Goal: Information Seeking & Learning: Learn about a topic

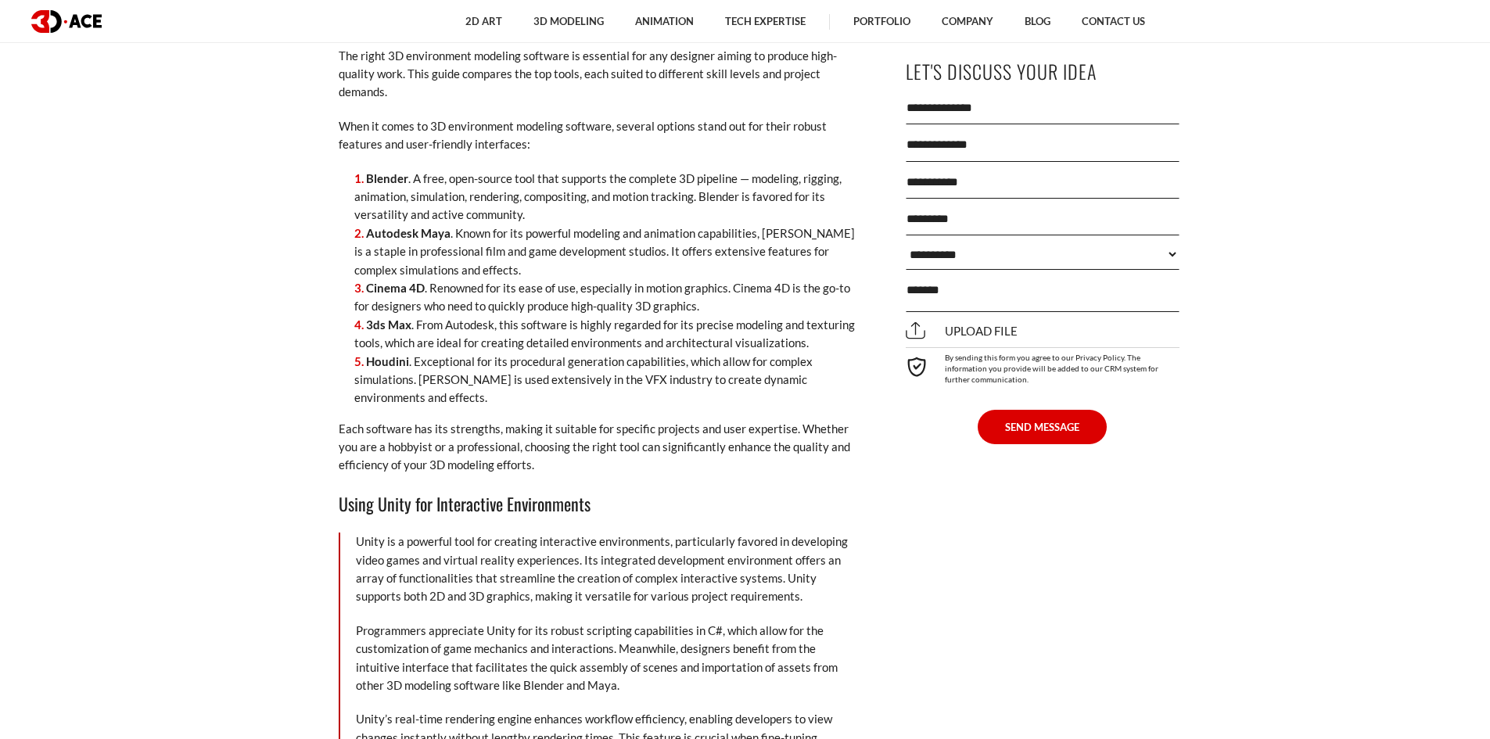
scroll to position [6257, 0]
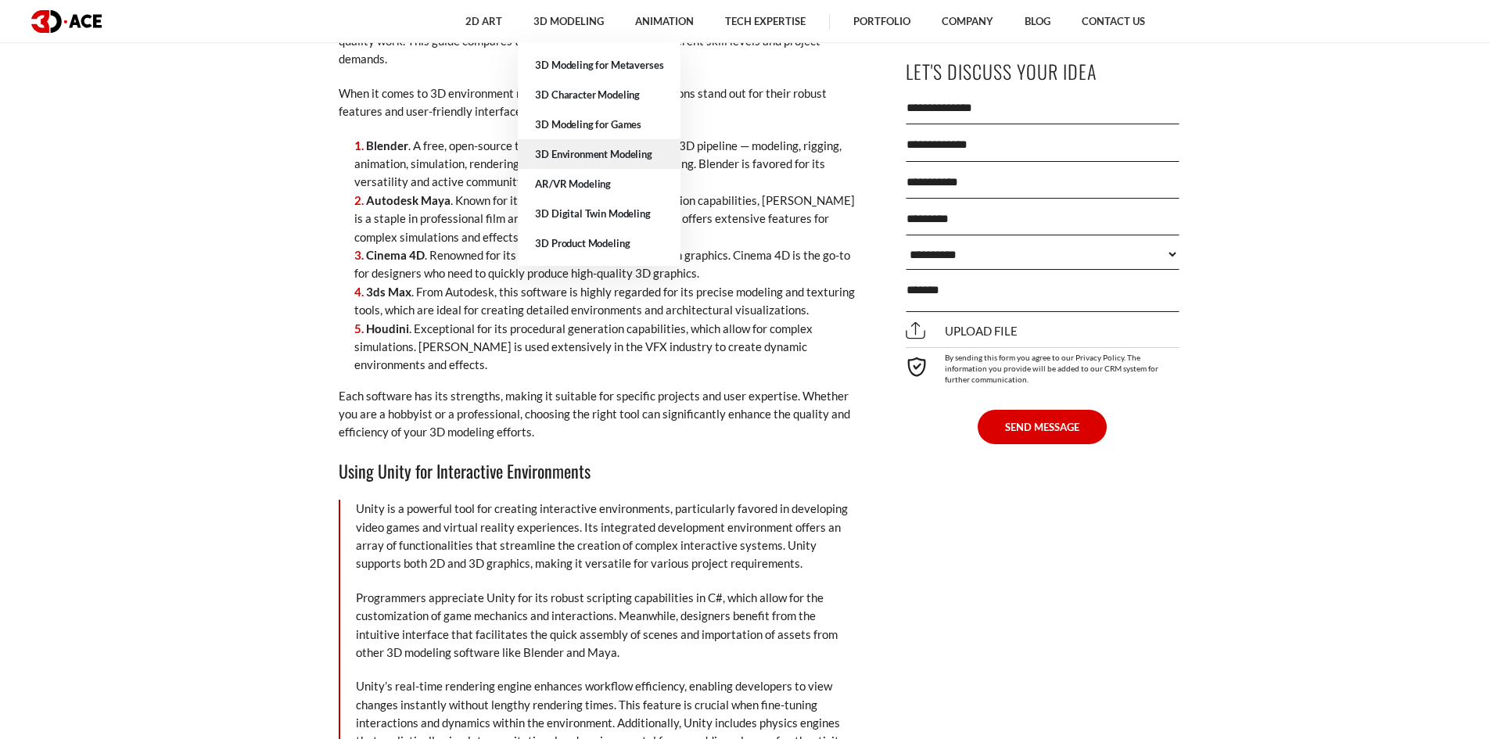
click at [615, 154] on link "3D Environment Modeling" at bounding box center [599, 154] width 163 height 30
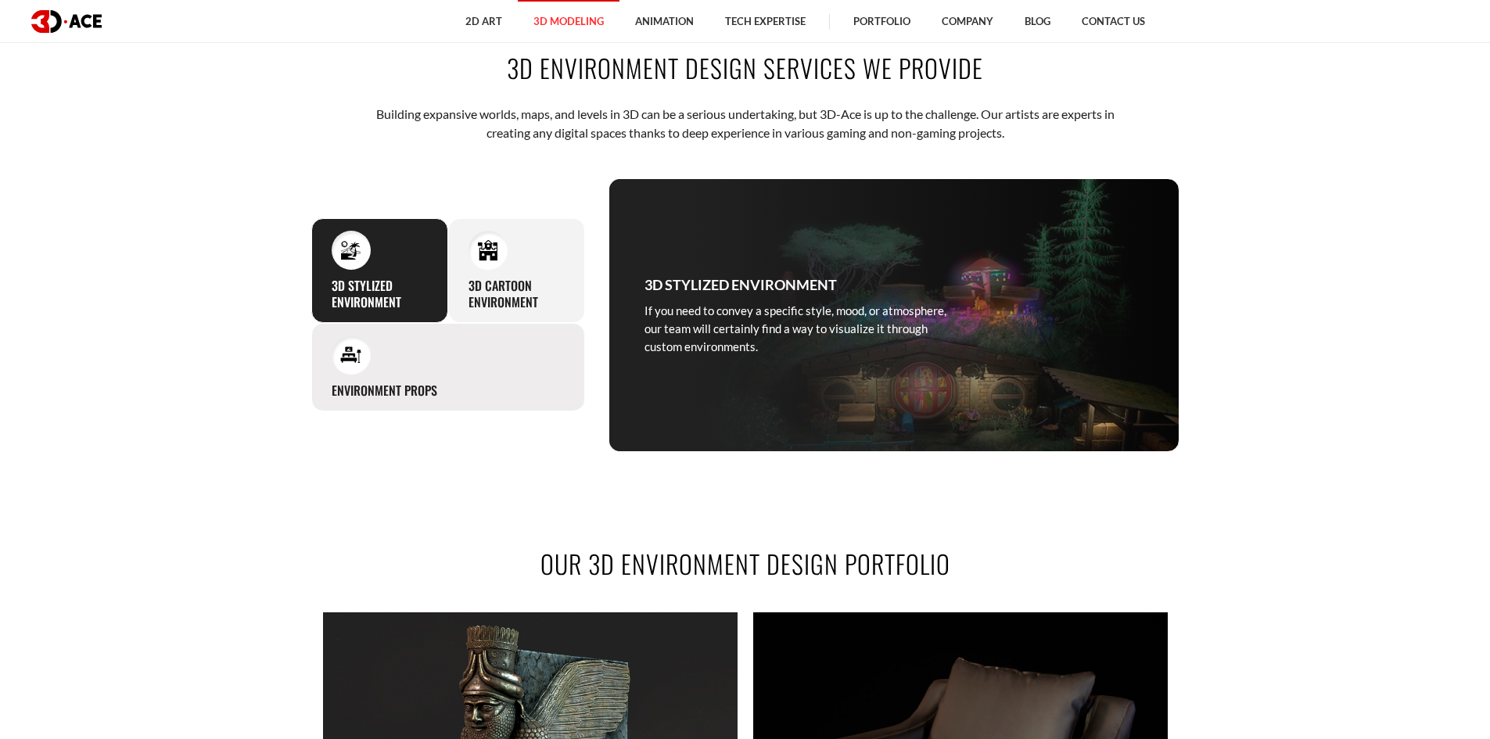
scroll to position [782, 0]
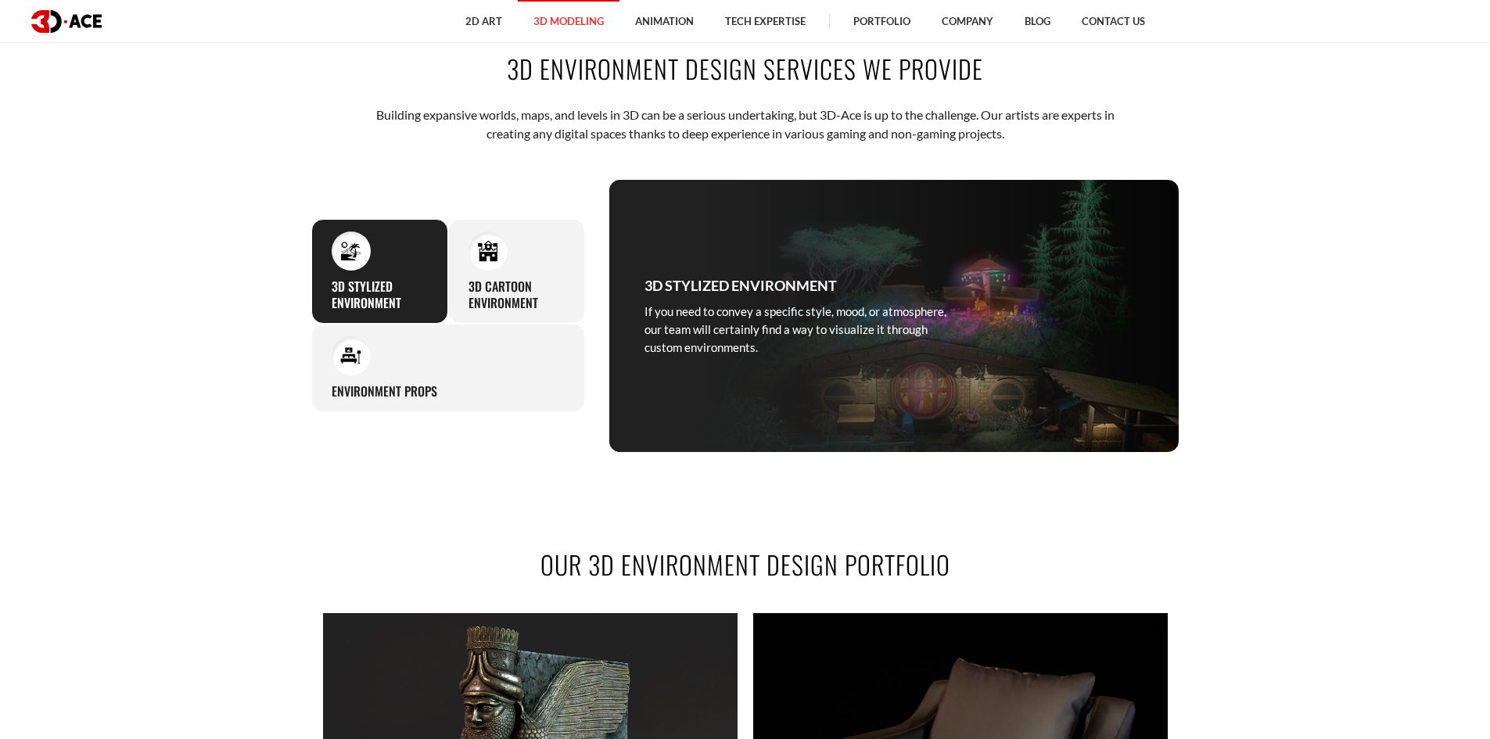
click at [328, 273] on div "3D STYLIZED ENVIRONMENT If you need to convey a specific style, mood, or atmosp…" at bounding box center [379, 271] width 137 height 105
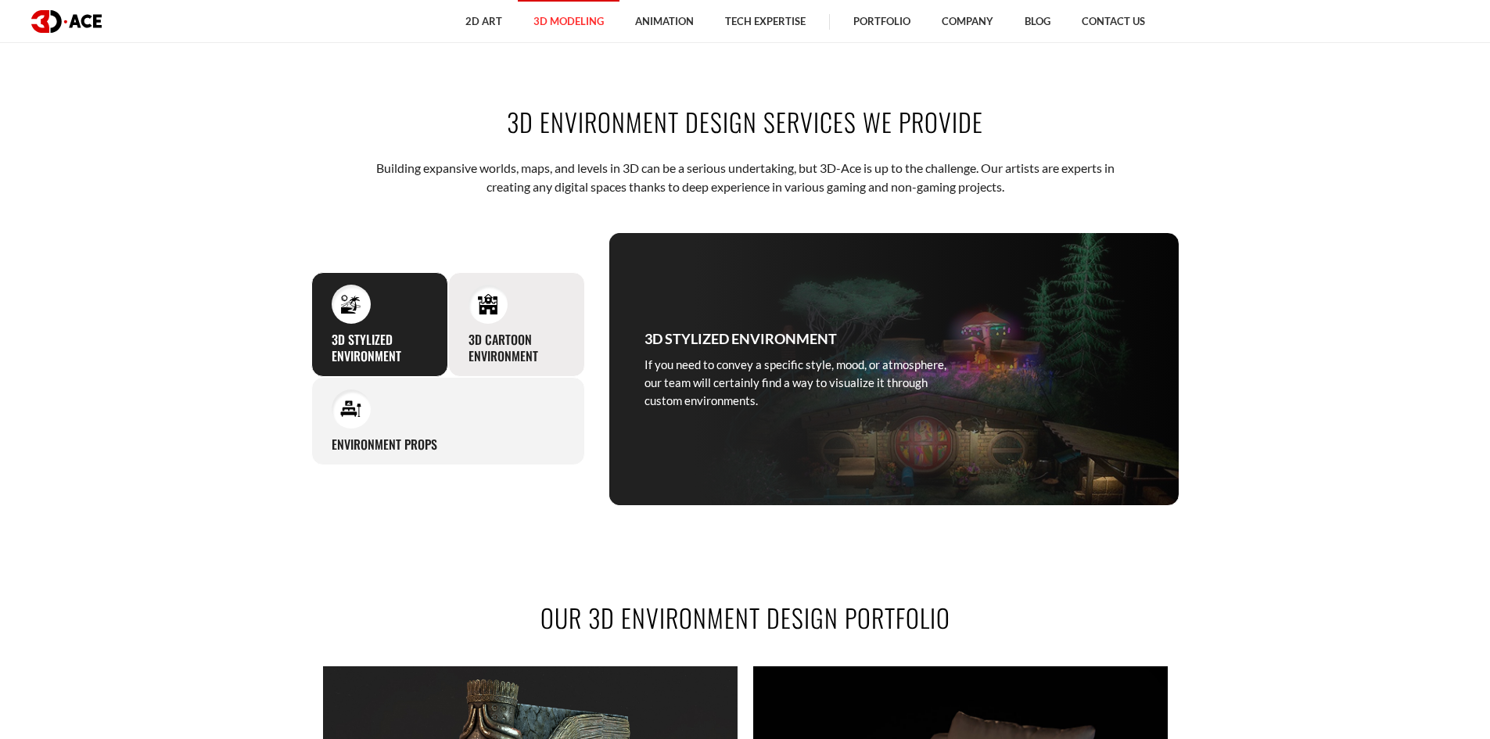
click at [501, 280] on div "3D Cartoon Environment Our 3D artists model outdoor and indoor cartoon environm…" at bounding box center [516, 324] width 137 height 105
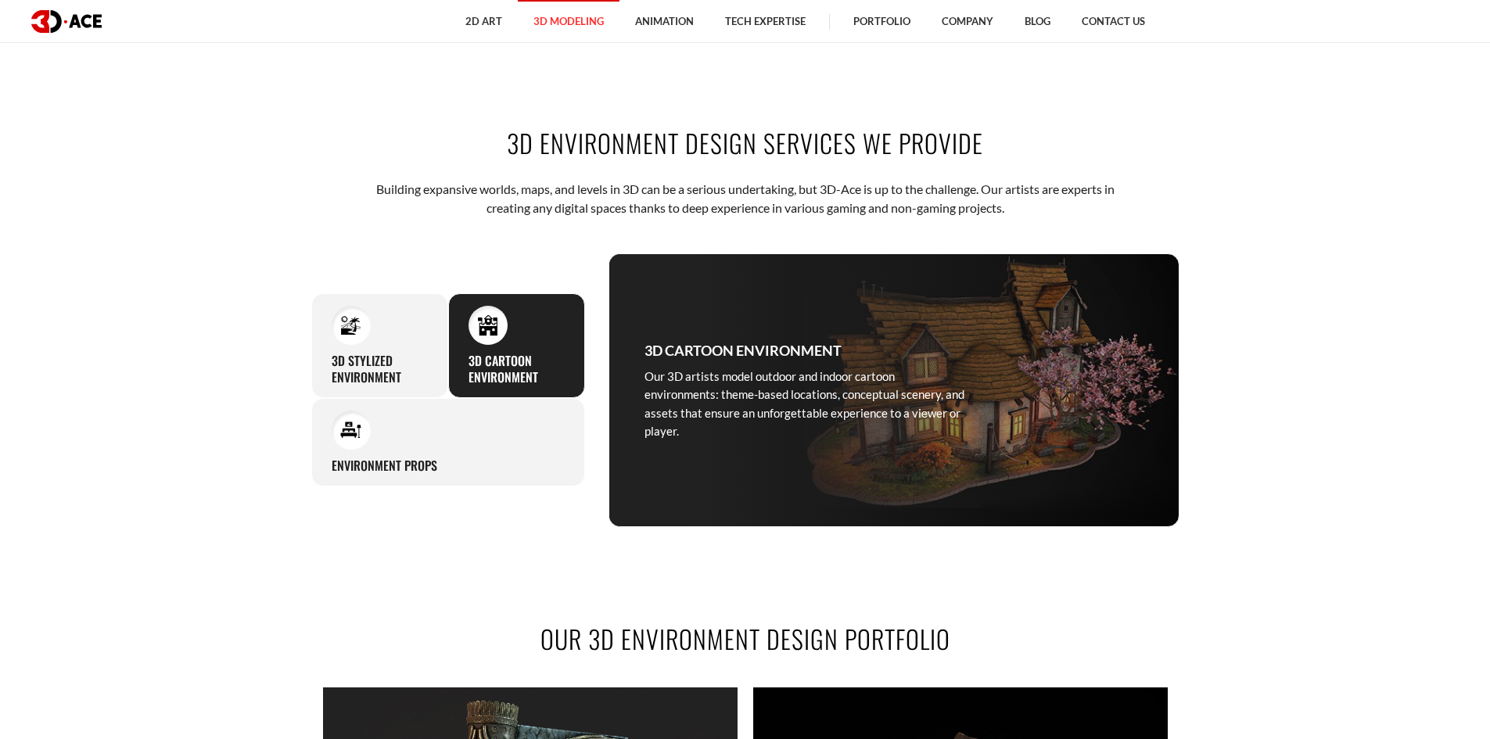
scroll to position [704, 0]
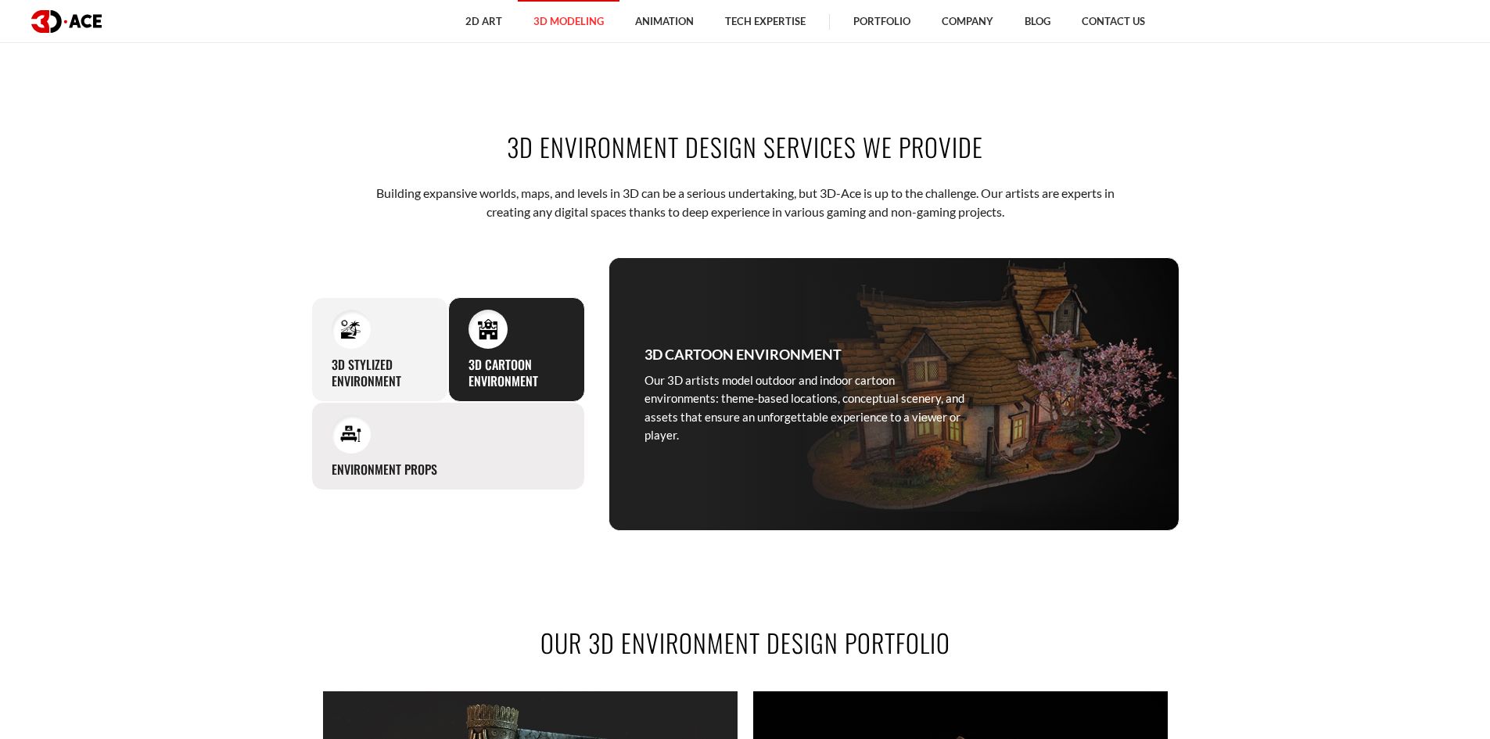
click at [473, 428] on div "Environment props Setting a stage for your 3D environment, our modeling artists…" at bounding box center [448, 446] width 274 height 88
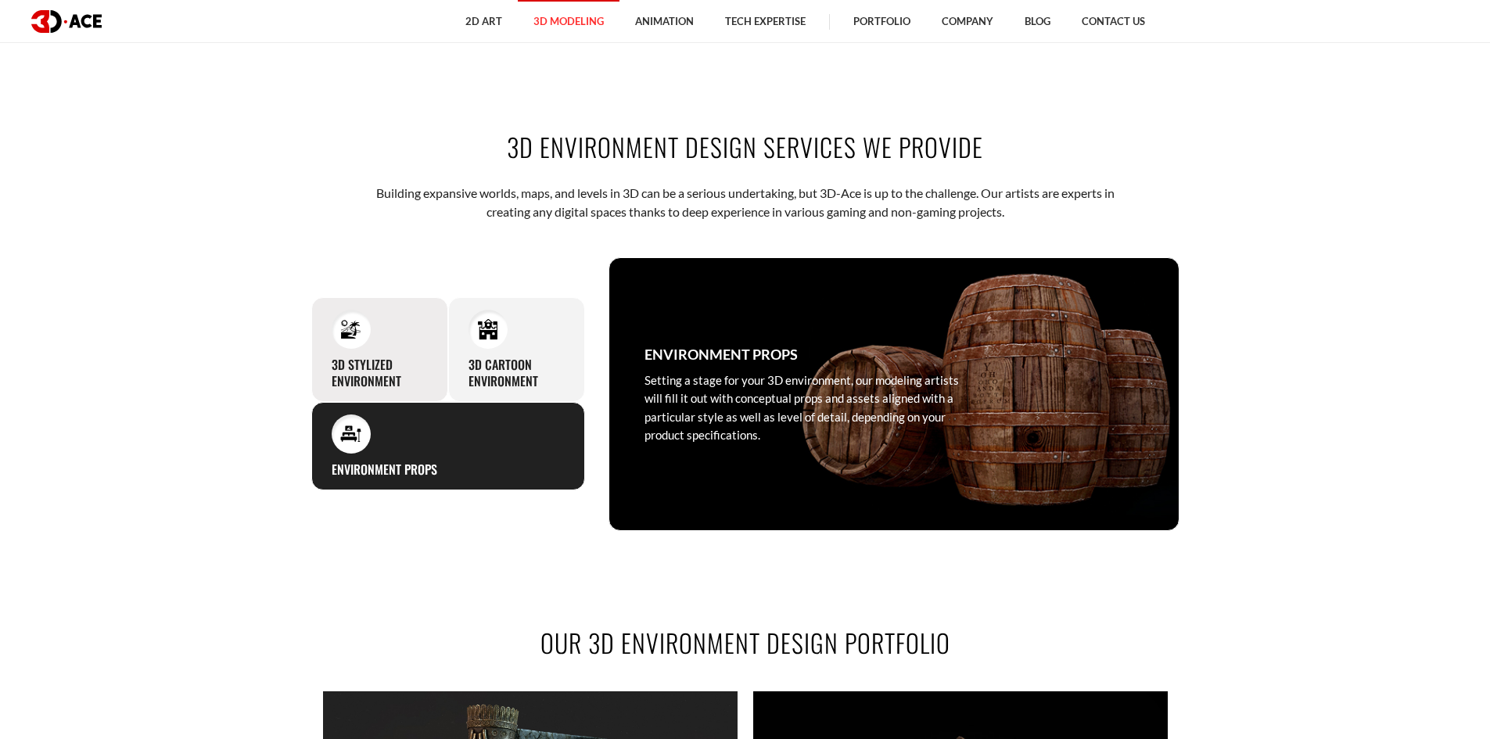
click at [415, 333] on div "3D STYLIZED ENVIRONMENT If you need to convey a specific style, mood, or atmosp…" at bounding box center [379, 349] width 137 height 105
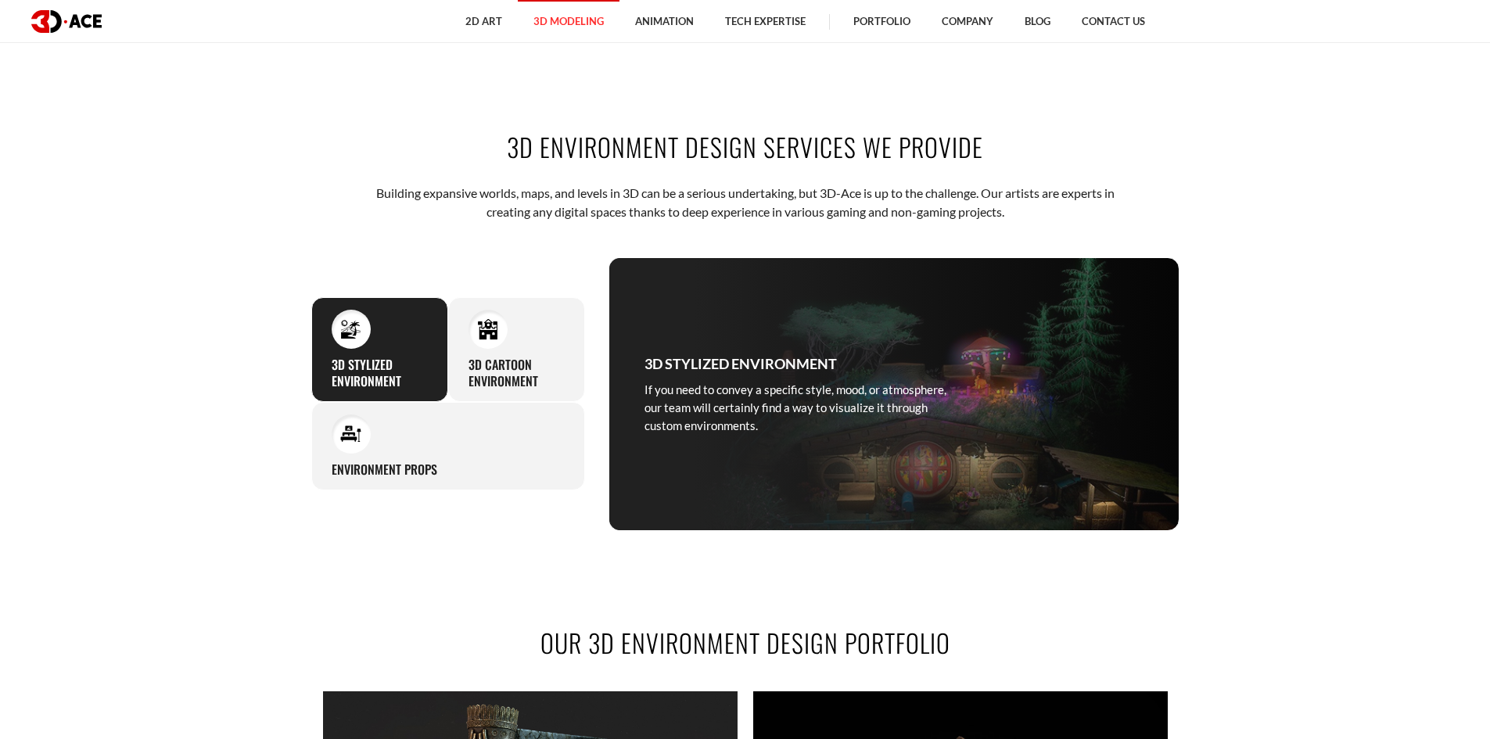
click at [746, 433] on p "If you need to convey a specific style, mood, or atmosphere, our team will cert…" at bounding box center [804, 408] width 321 height 55
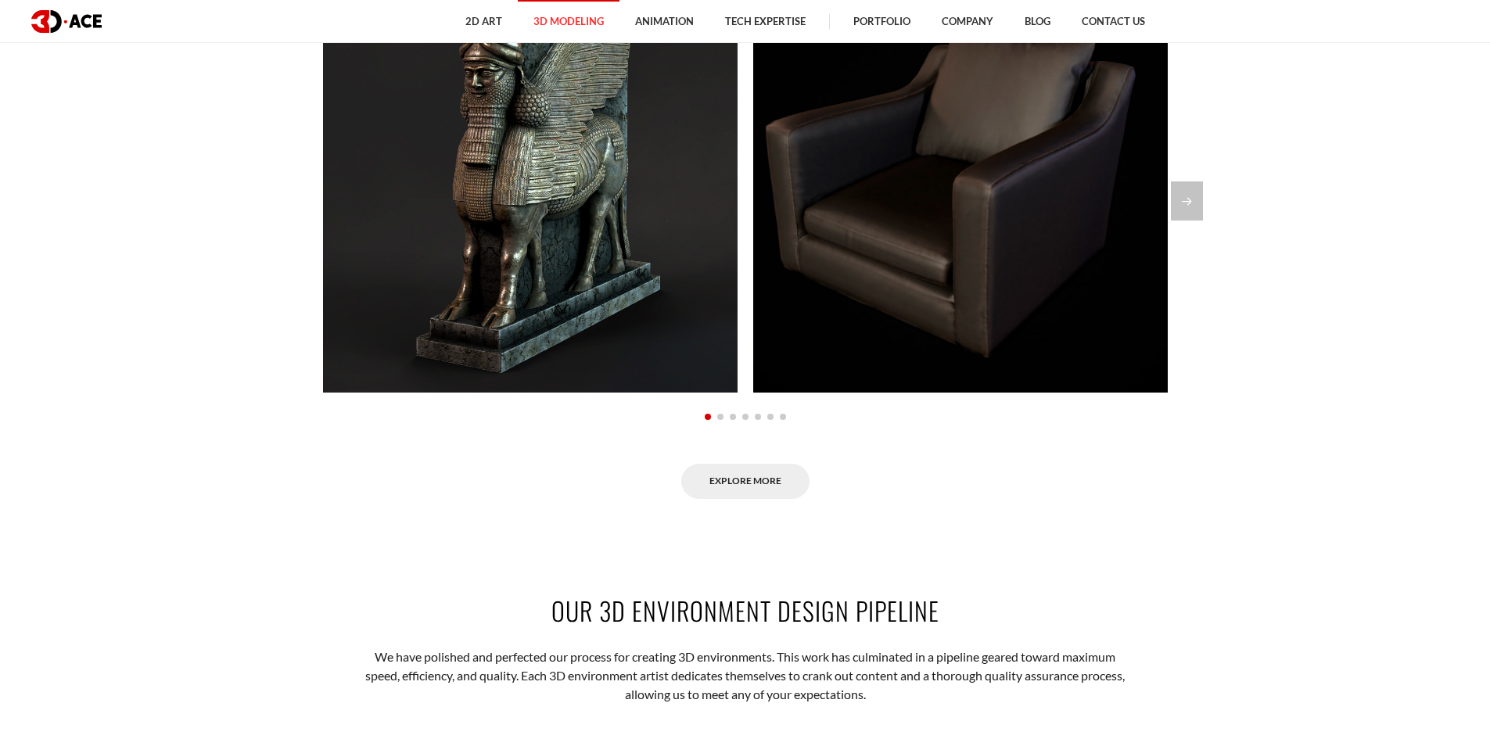
scroll to position [1486, 0]
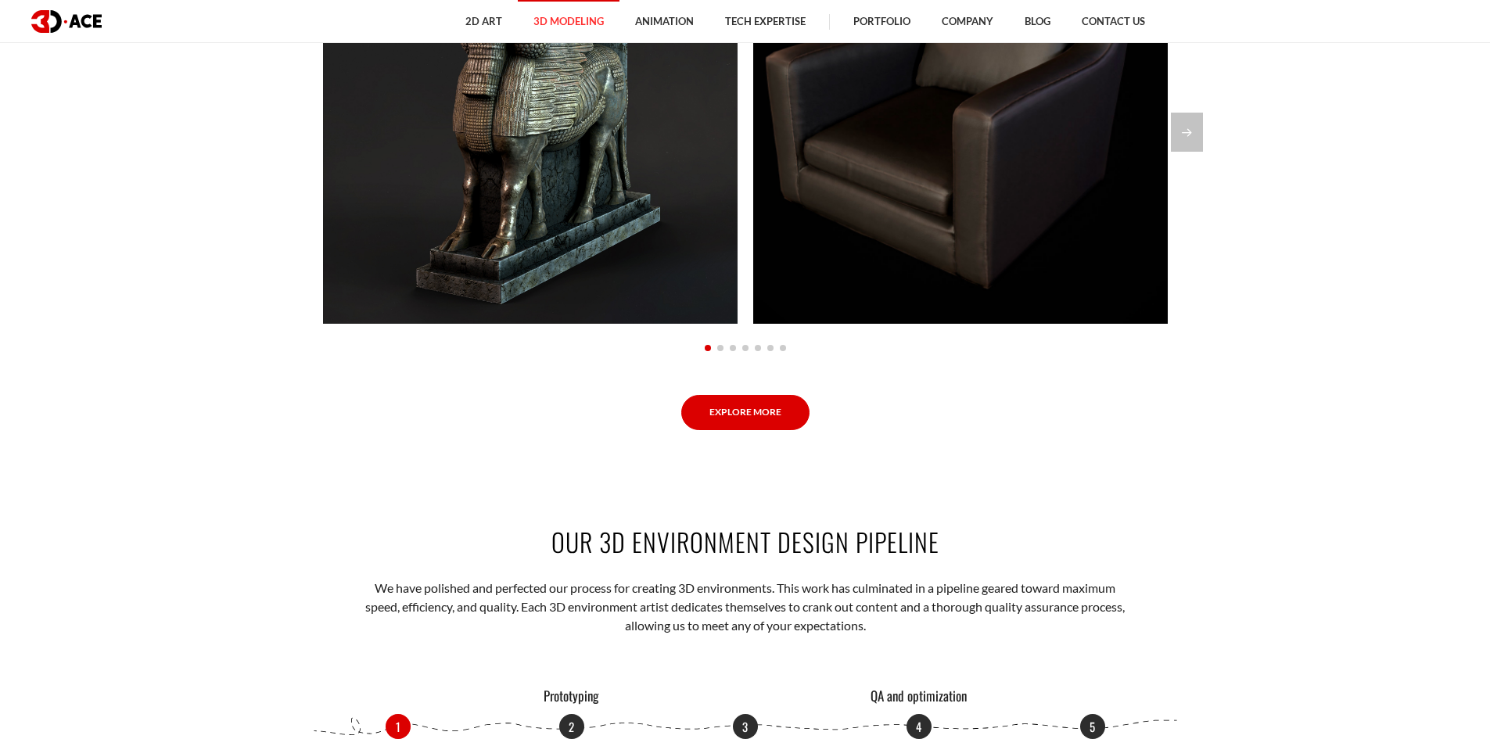
click at [747, 403] on link "Explore More" at bounding box center [745, 412] width 128 height 35
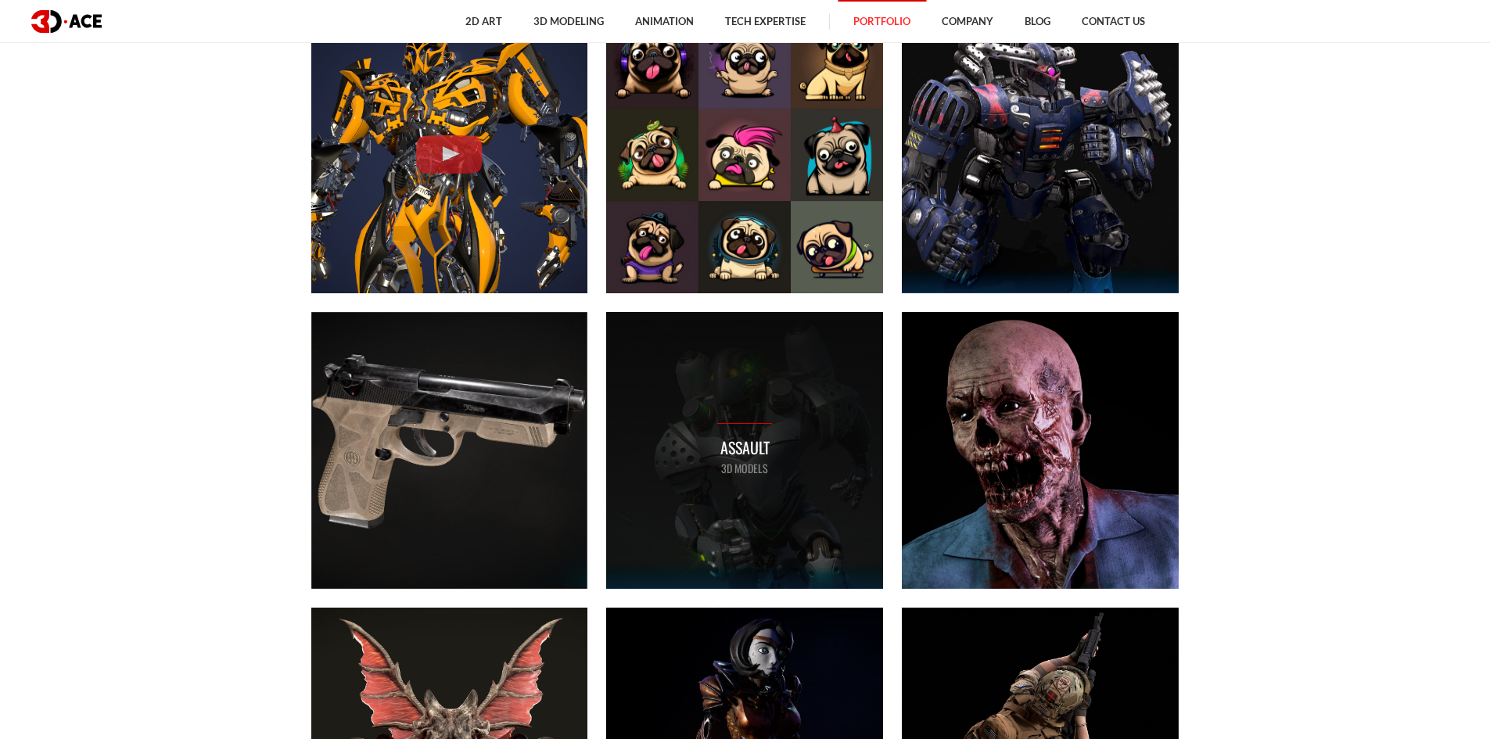
scroll to position [1017, 0]
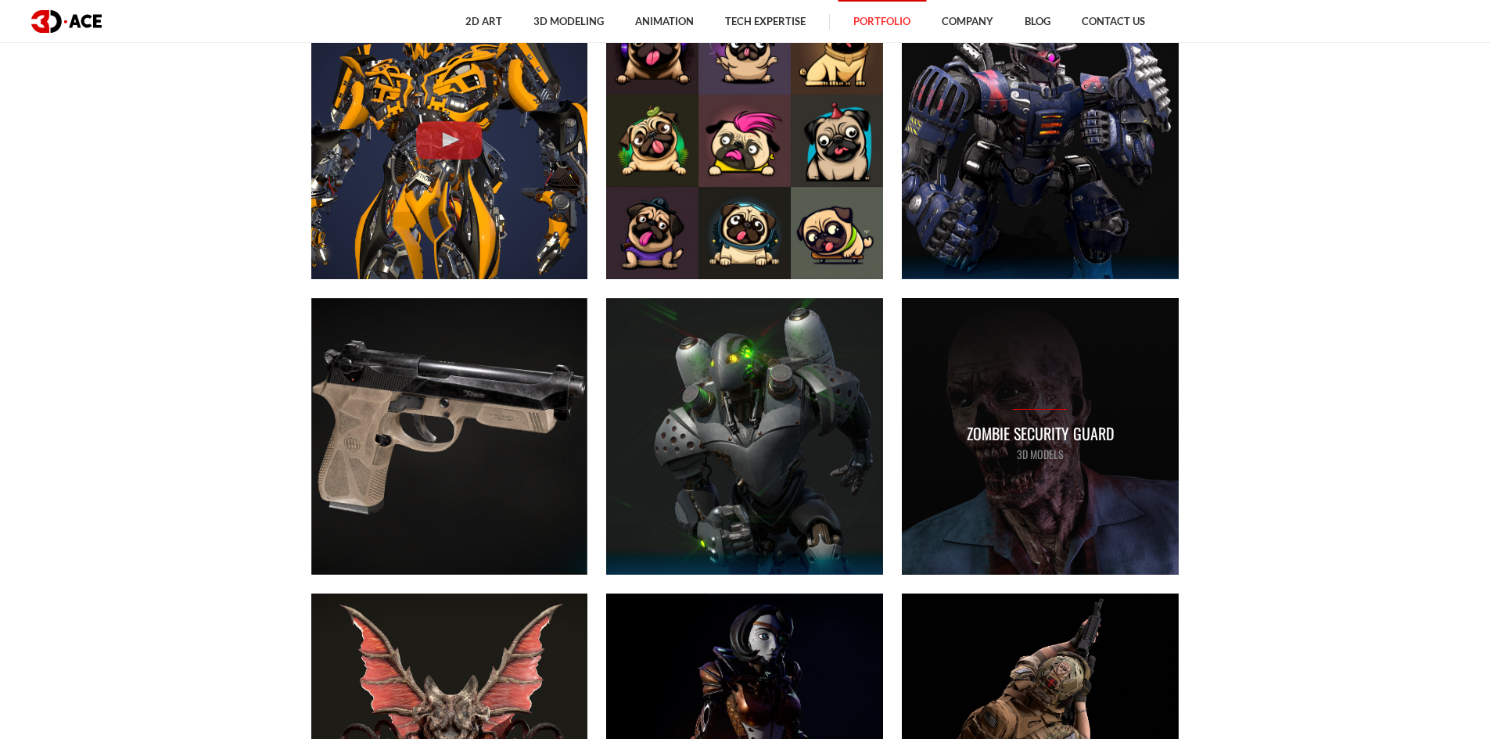
click at [1019, 336] on div "Zombie security guard 3D MODELS" at bounding box center [1040, 436] width 277 height 277
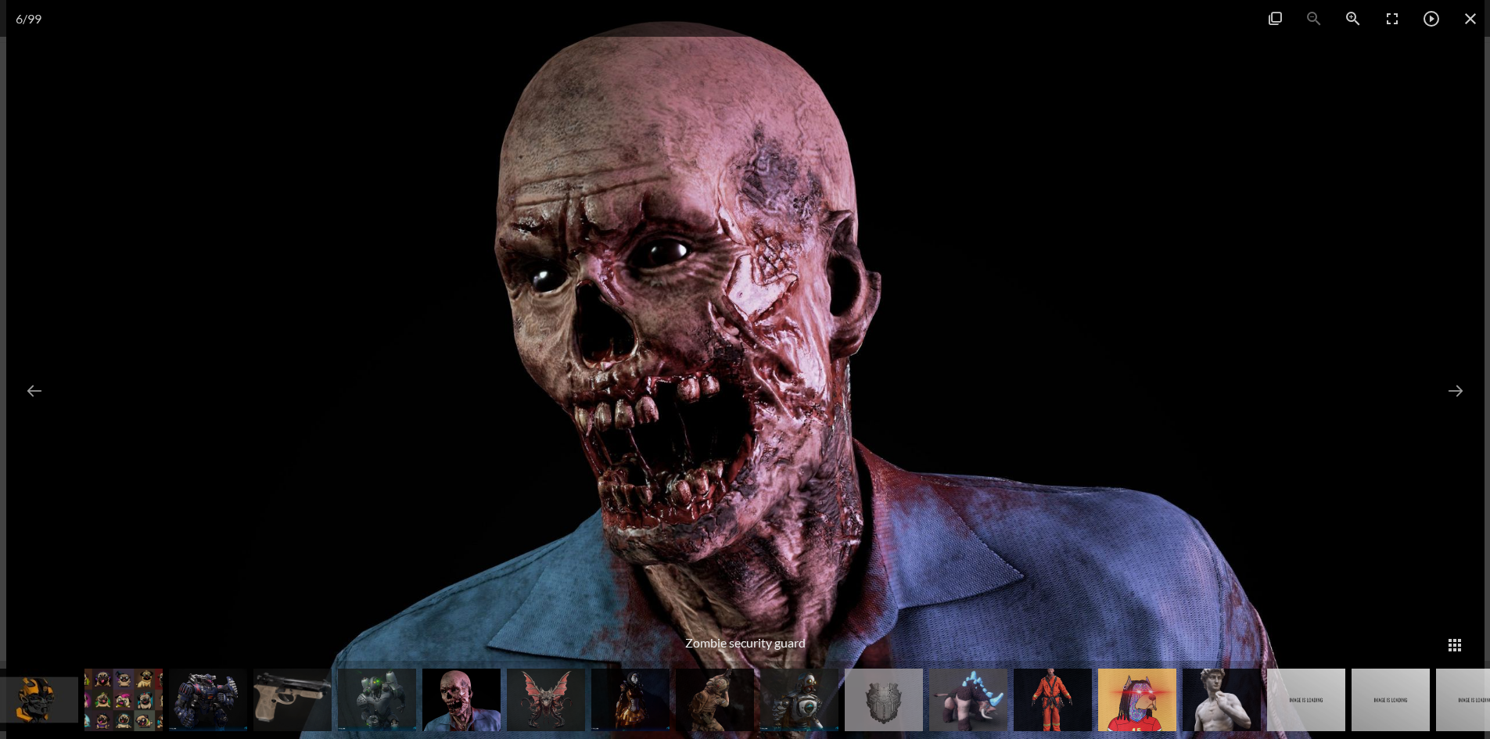
scroll to position [1173, 0]
click at [1458, 390] on button at bounding box center [1456, 390] width 38 height 56
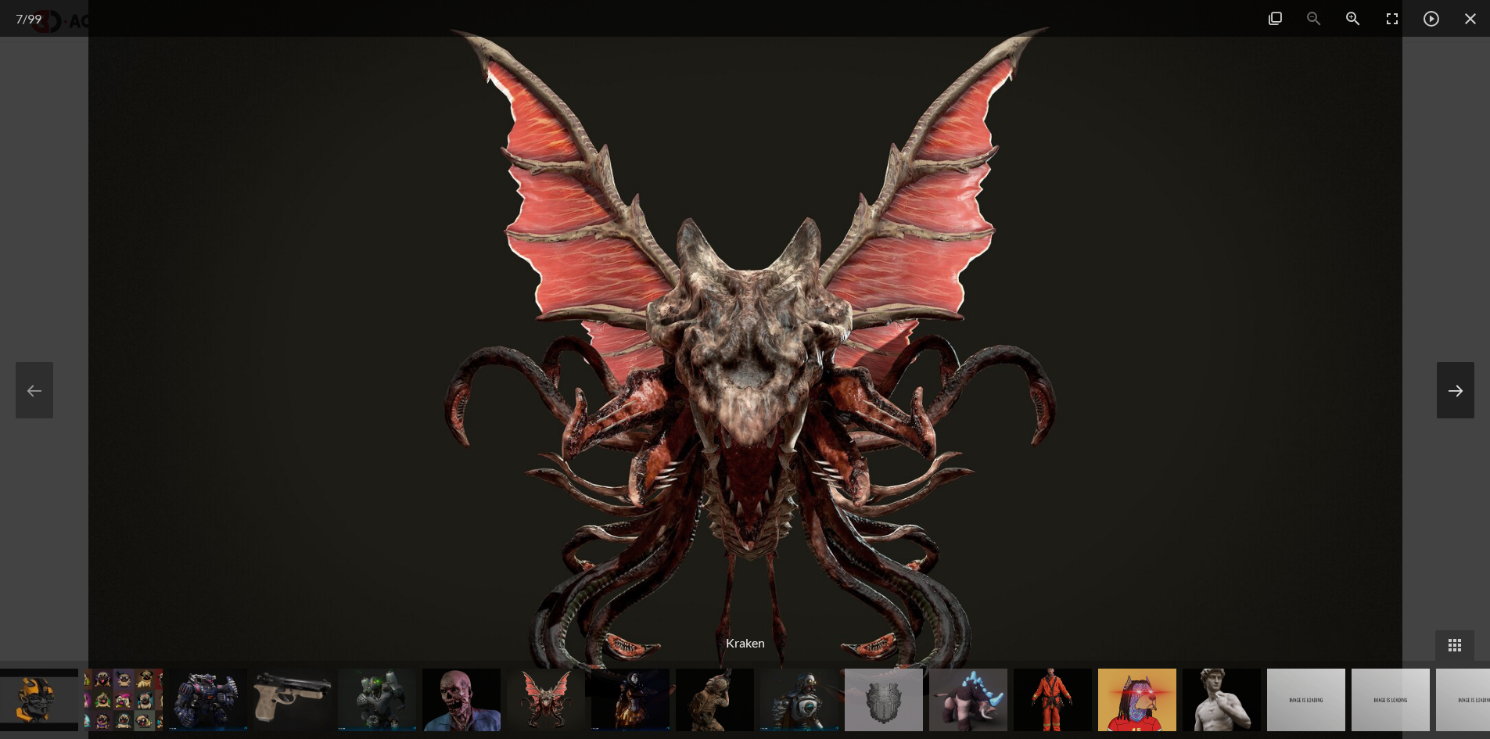
click at [1458, 390] on button at bounding box center [1456, 390] width 38 height 56
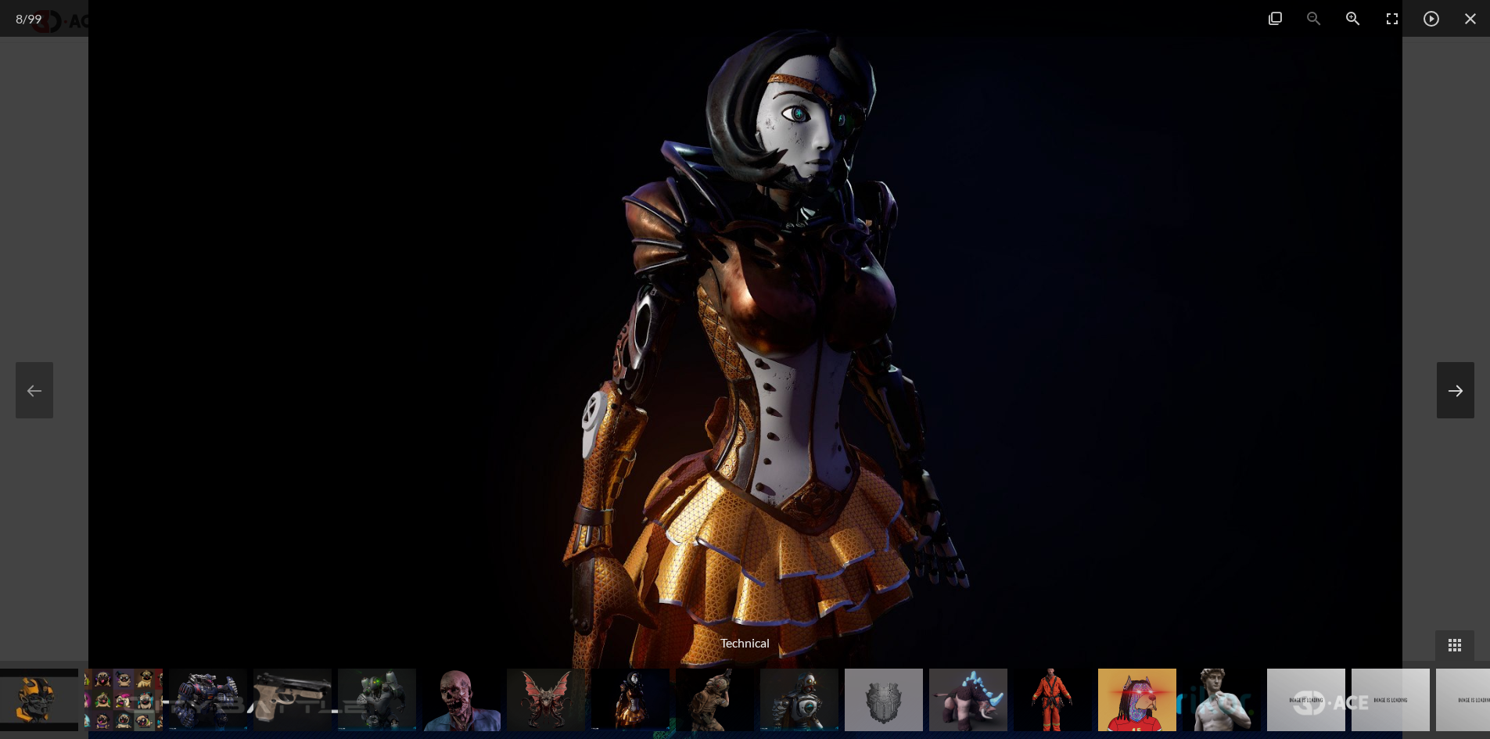
click at [1458, 390] on button at bounding box center [1456, 390] width 38 height 56
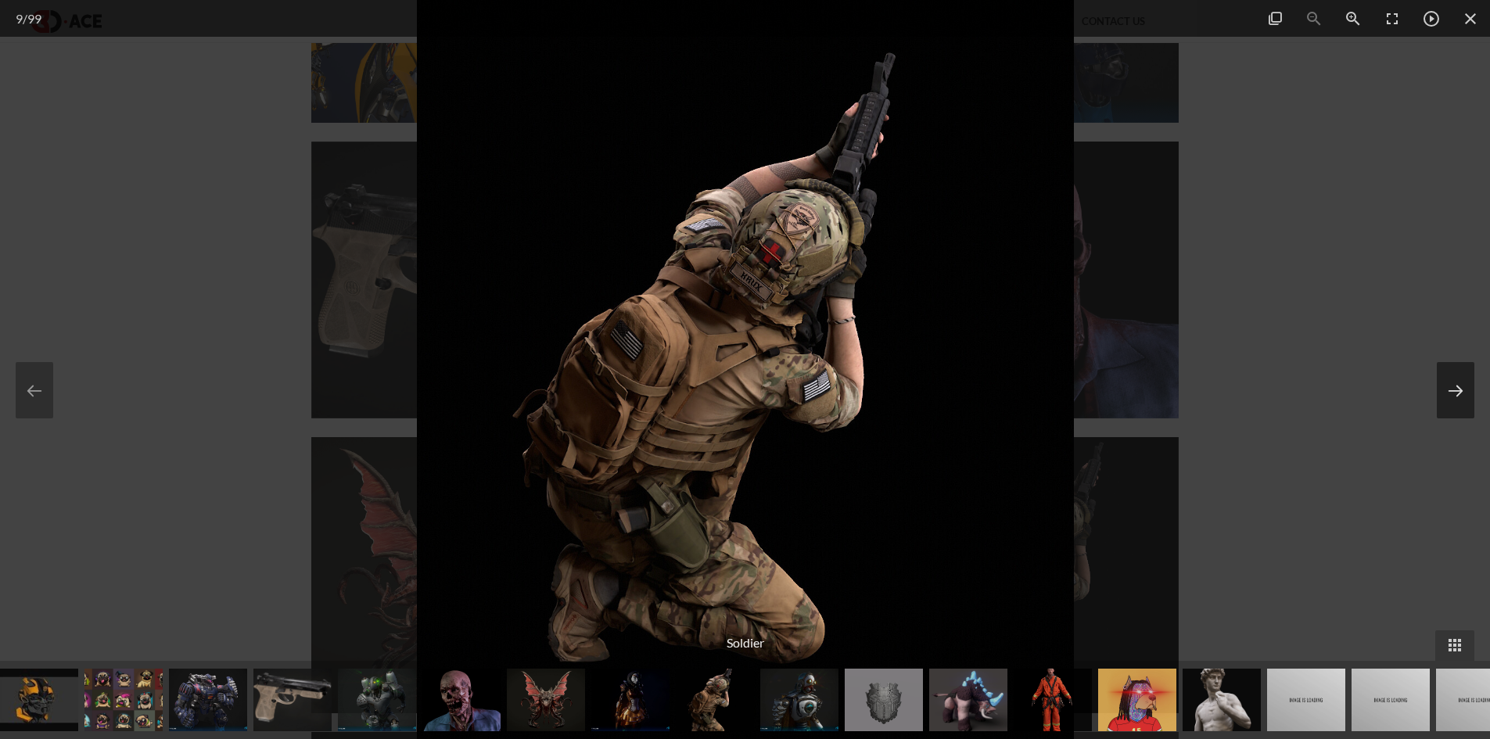
click at [1458, 390] on button at bounding box center [1456, 390] width 38 height 56
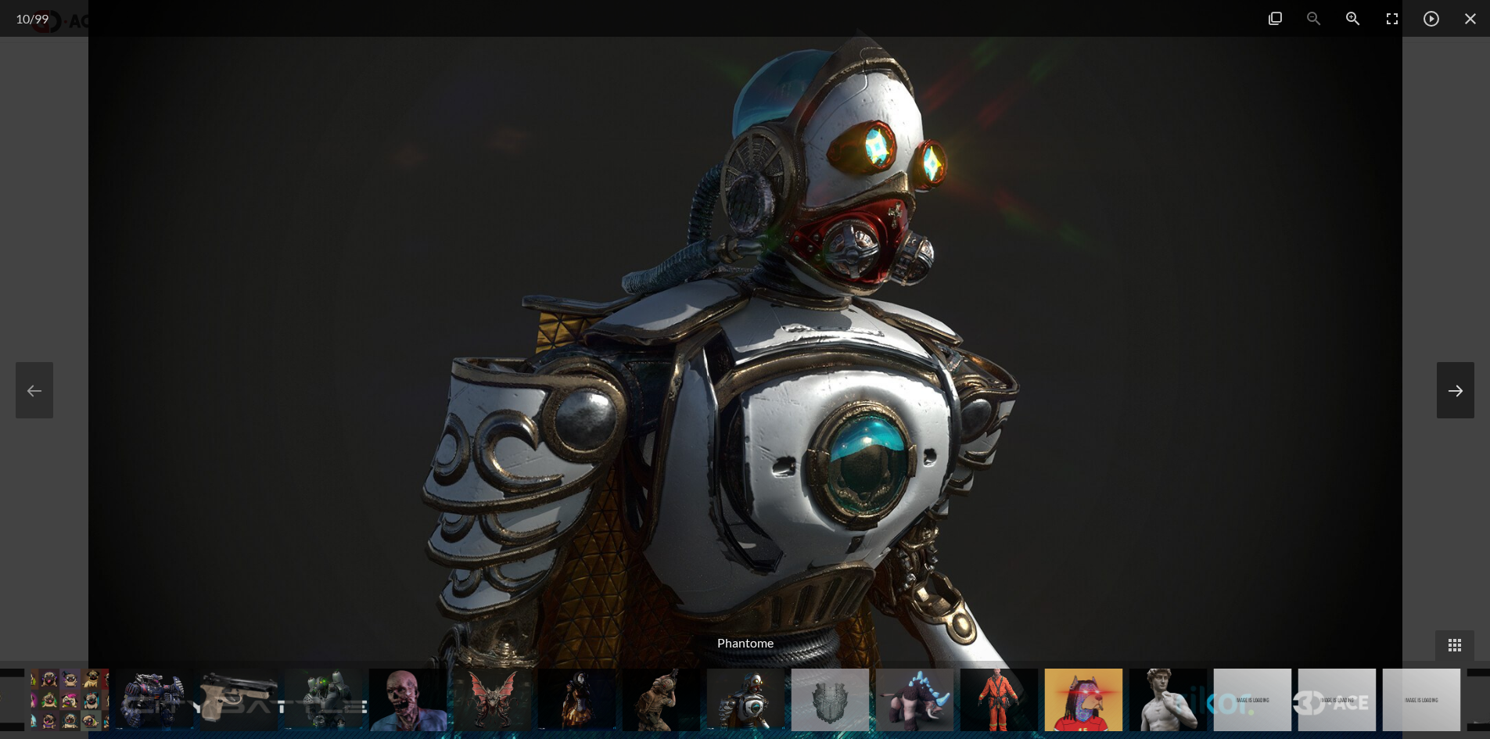
click at [1458, 391] on button at bounding box center [1456, 390] width 38 height 56
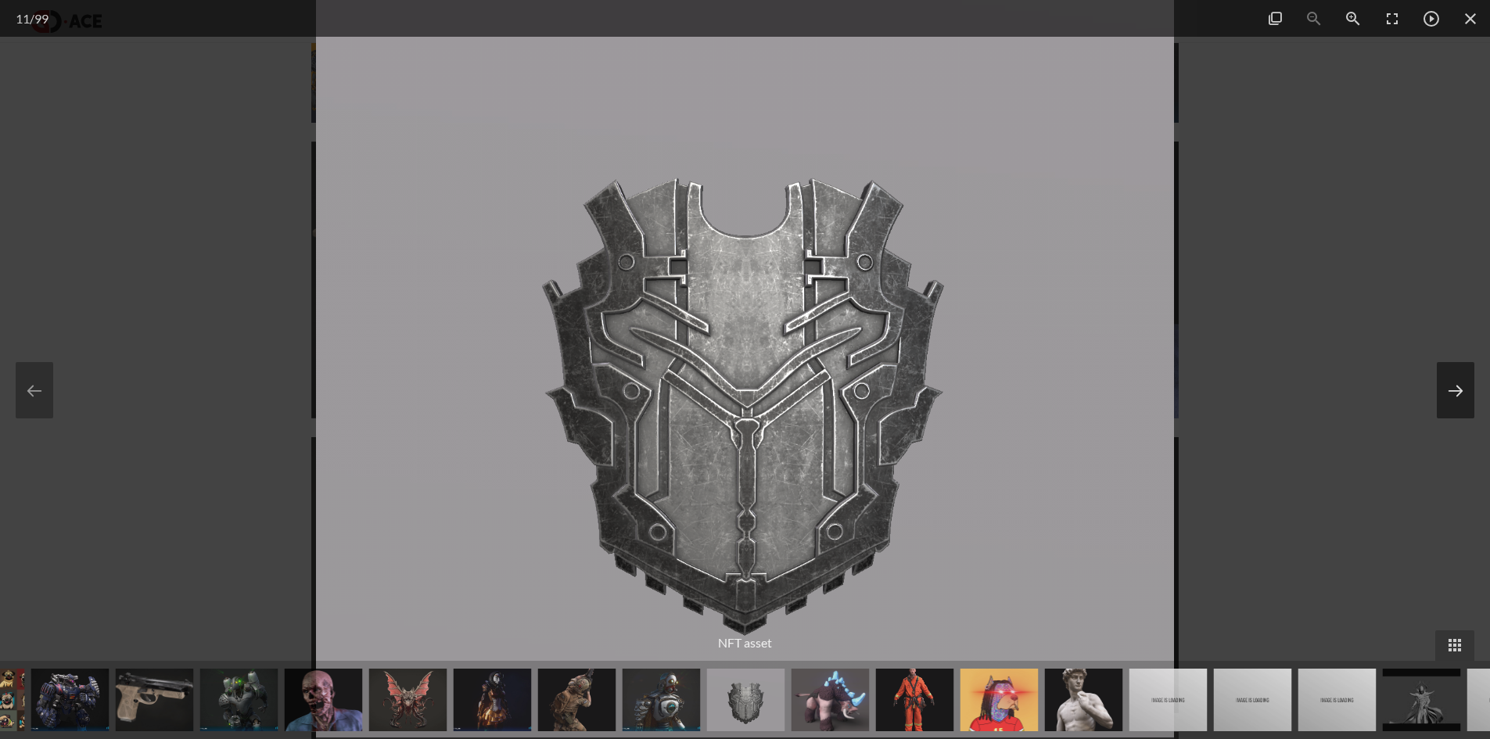
click at [1458, 391] on button at bounding box center [1456, 390] width 38 height 56
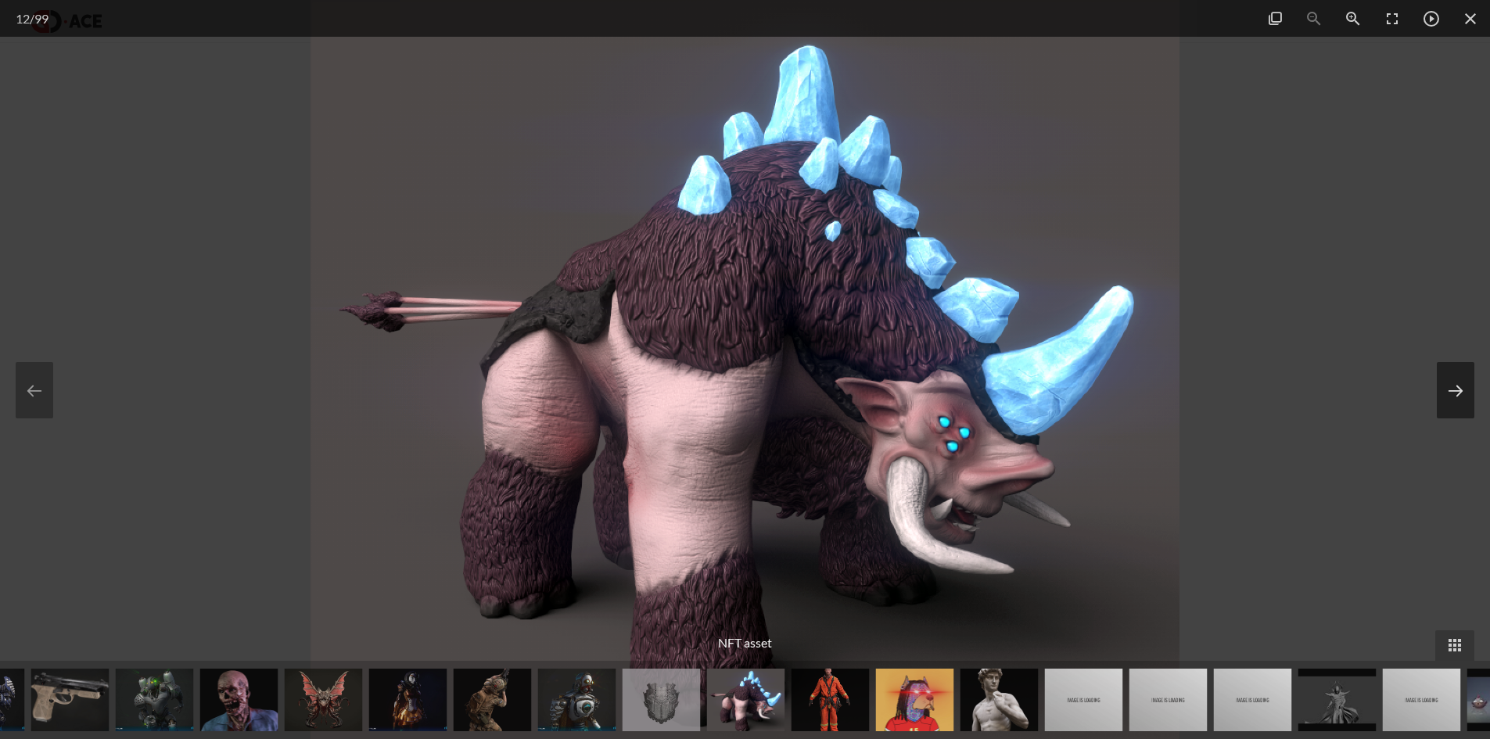
click at [1458, 391] on button at bounding box center [1456, 390] width 38 height 56
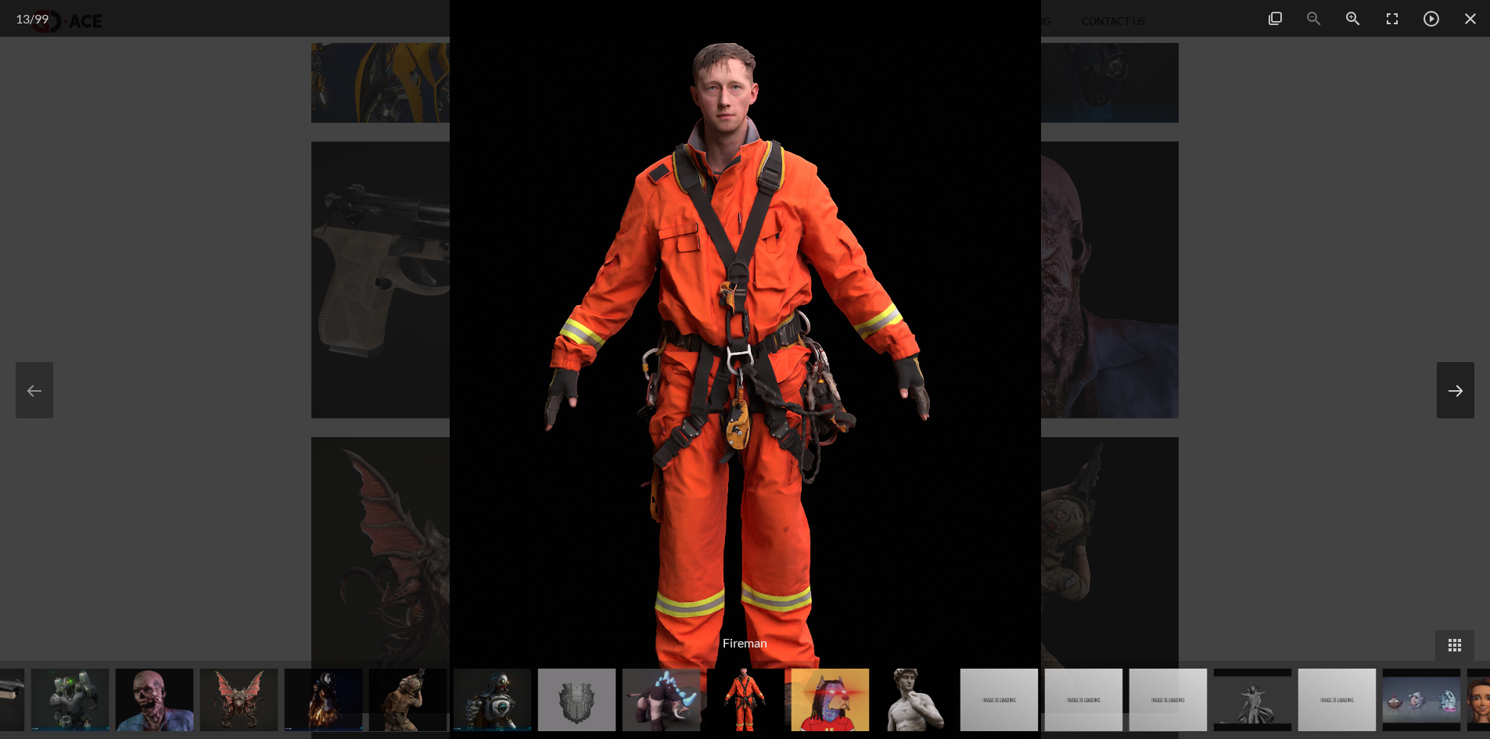
click at [1458, 391] on button at bounding box center [1456, 390] width 38 height 56
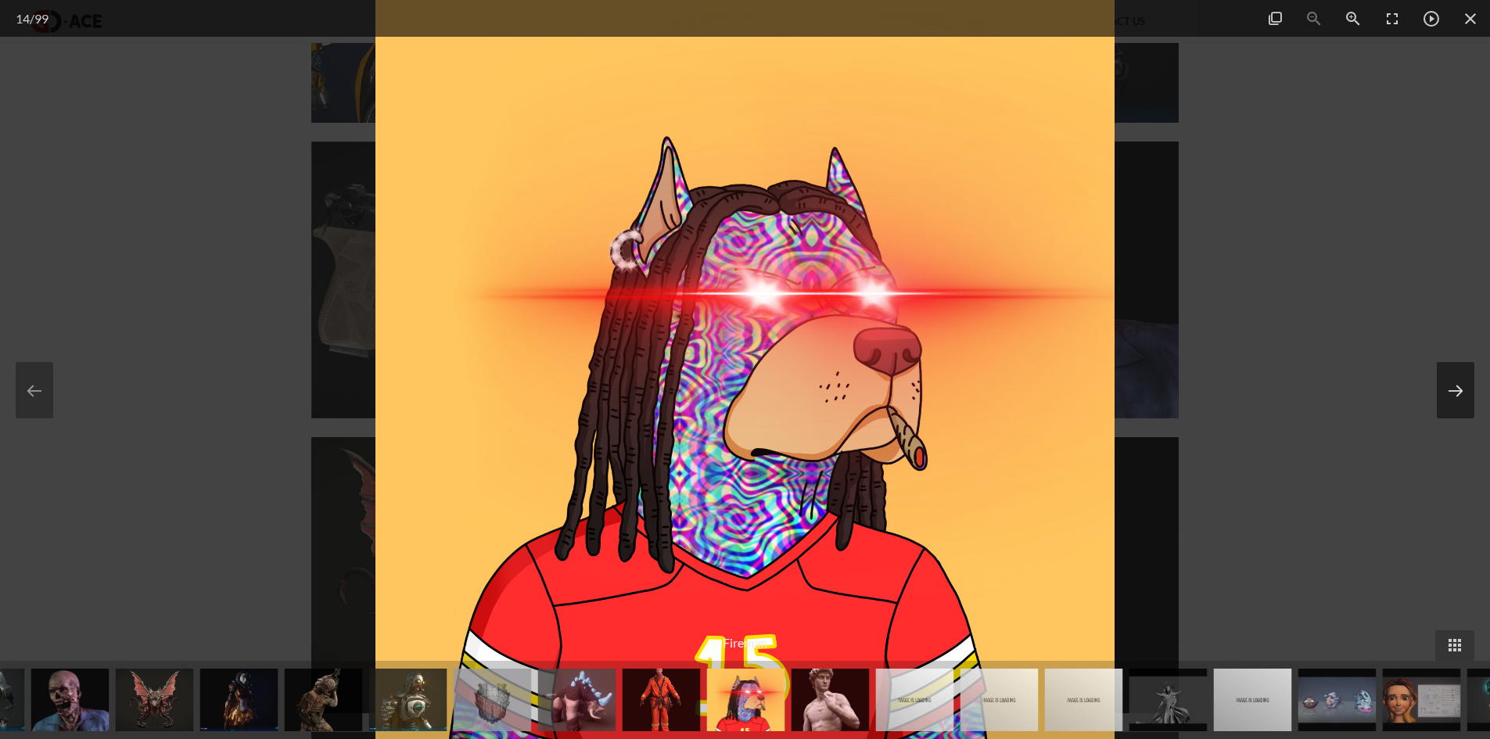
click at [1466, 379] on button at bounding box center [1456, 390] width 38 height 56
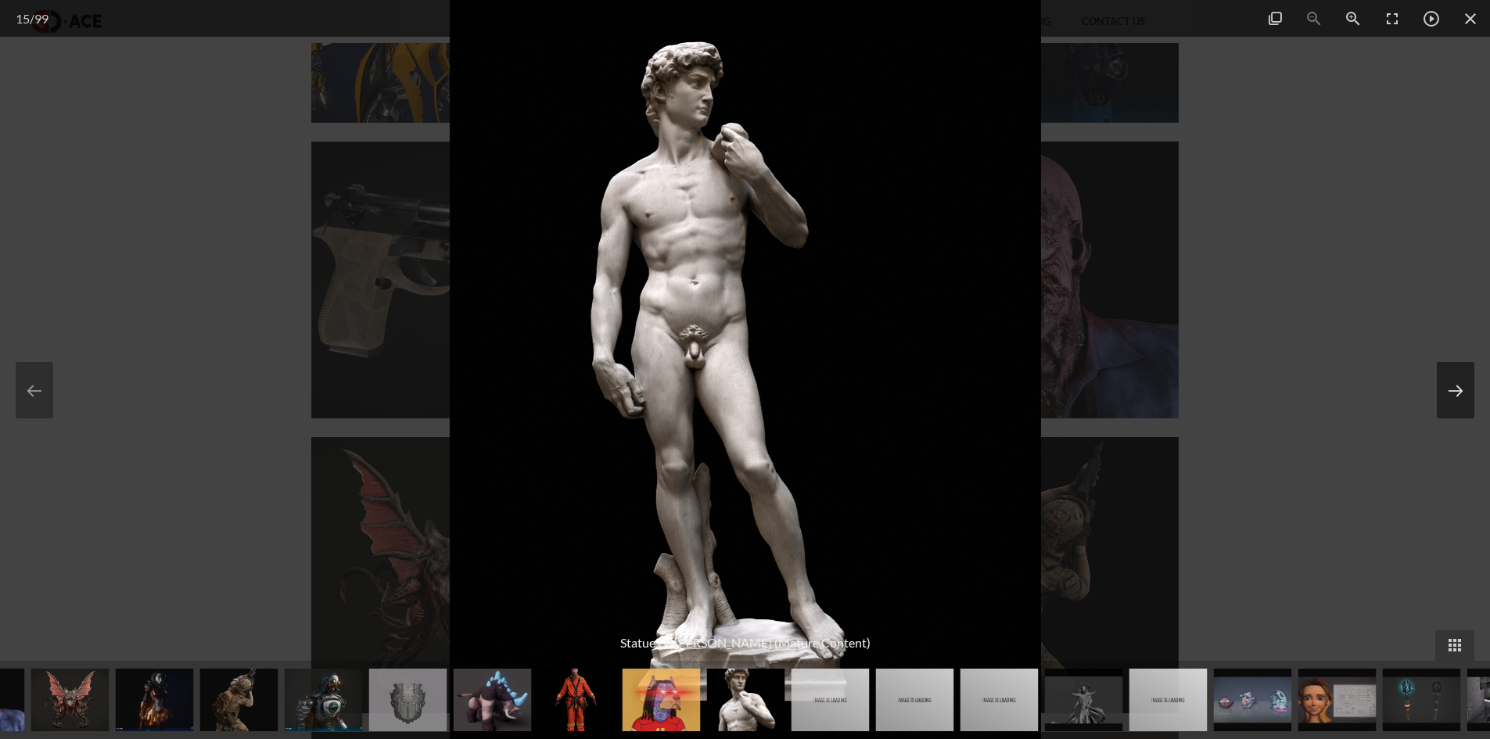
click at [1466, 382] on button at bounding box center [1456, 390] width 38 height 56
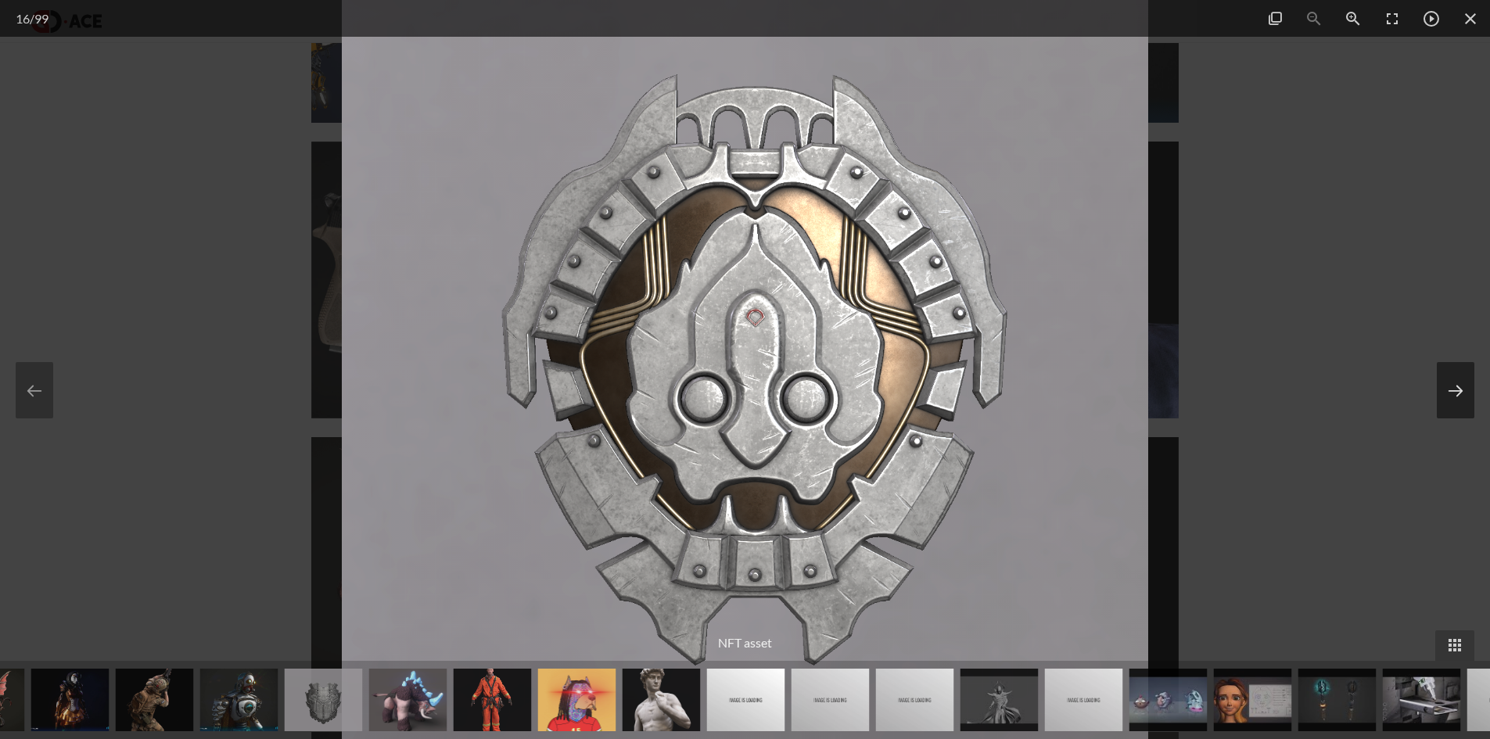
click at [1468, 384] on button at bounding box center [1456, 390] width 38 height 56
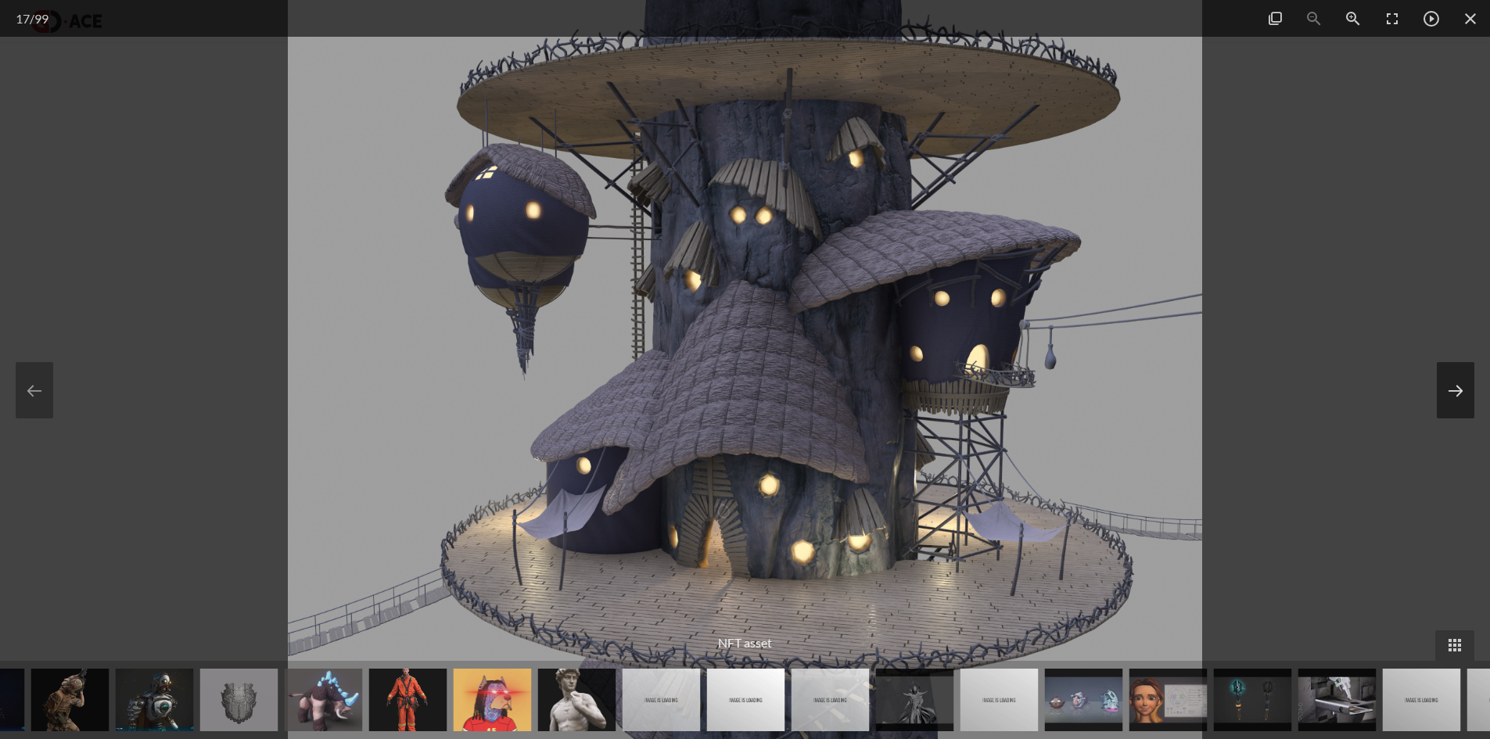
click at [1468, 384] on button at bounding box center [1456, 390] width 38 height 56
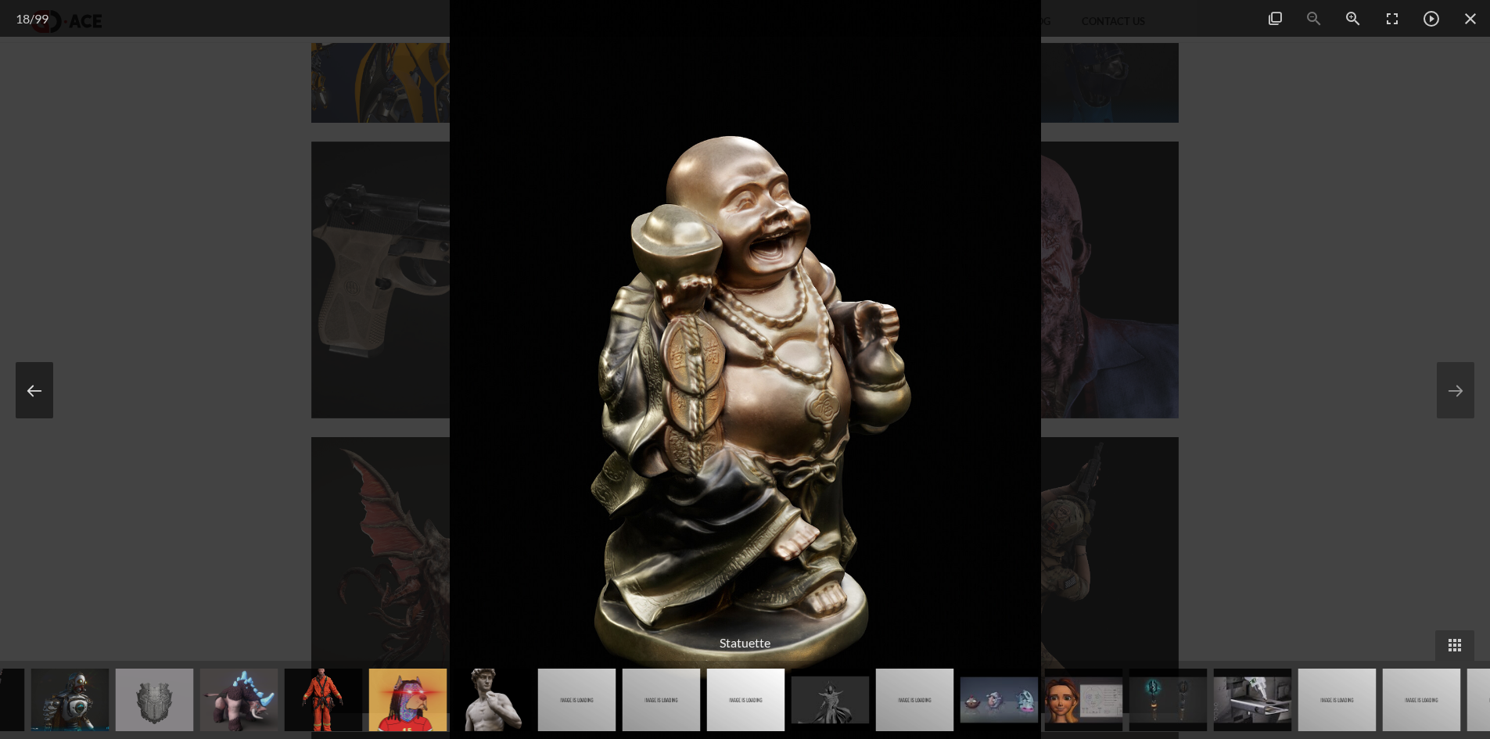
drag, startPoint x: 34, startPoint y: 372, endPoint x: 50, endPoint y: 383, distance: 19.6
click at [34, 372] on button at bounding box center [35, 390] width 38 height 56
